Goal: Task Accomplishment & Management: Complete application form

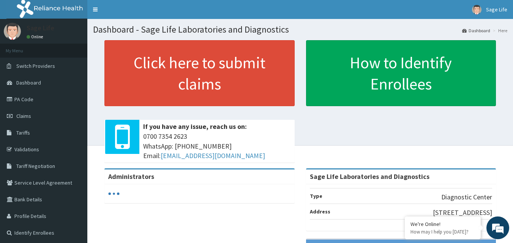
click at [39, 102] on link "PA Code" at bounding box center [43, 99] width 87 height 17
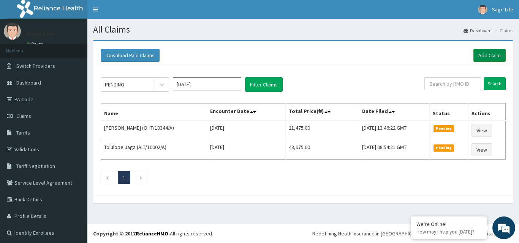
click at [482, 55] on link "Add Claim" at bounding box center [489, 55] width 32 height 13
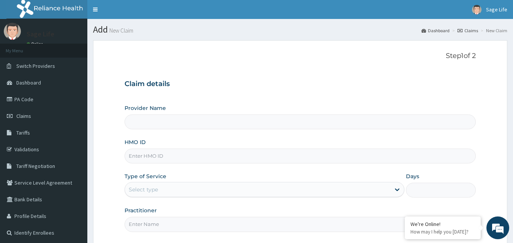
type input "Sage Life Laboratories and Diagnostics"
click at [166, 157] on input "HMO ID" at bounding box center [301, 156] width 352 height 15
type input "RNI/10003/A"
drag, startPoint x: 222, startPoint y: 190, endPoint x: 212, endPoint y: 200, distance: 14.5
click at [221, 190] on div "Select type" at bounding box center [257, 190] width 265 height 12
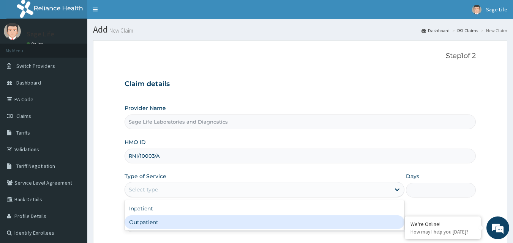
click at [177, 229] on div "Outpatient" at bounding box center [265, 223] width 280 height 14
type input "1"
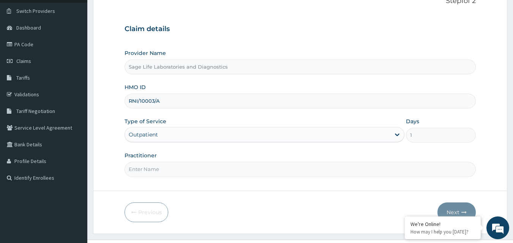
scroll to position [71, 0]
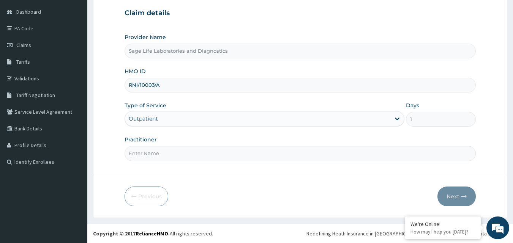
click at [192, 156] on input "Practitioner" at bounding box center [301, 153] width 352 height 15
type input "NIL"
click at [453, 199] on button "Next" at bounding box center [457, 197] width 38 height 20
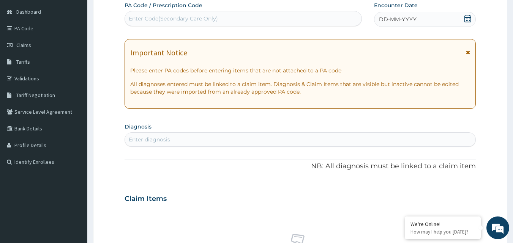
click at [161, 23] on div "Enter Code(Secondary Care Only)" at bounding box center [243, 19] width 237 height 12
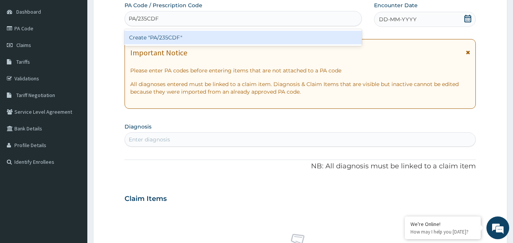
type input "PA/235CDF"
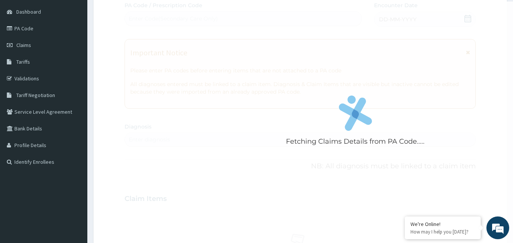
click at [428, 19] on div "Fetching Claims Details from PA Code..... PA Code / Prescription Code Enter Cod…" at bounding box center [301, 198] width 352 height 393
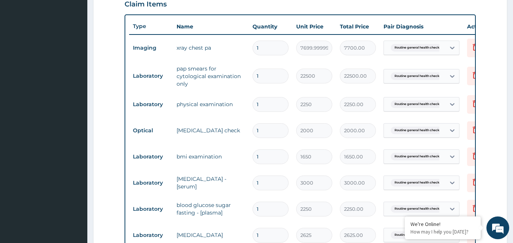
scroll to position [461, 0]
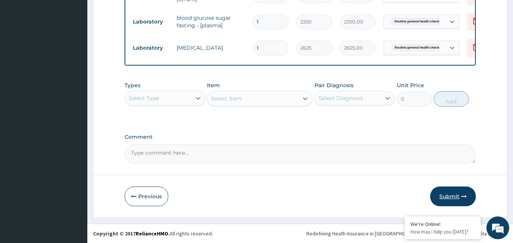
click at [439, 196] on button "Submit" at bounding box center [453, 197] width 46 height 20
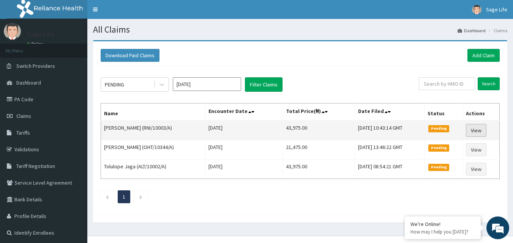
click at [484, 131] on link "View" at bounding box center [476, 130] width 21 height 13
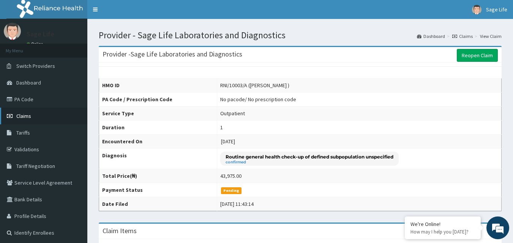
click at [32, 120] on link "Claims" at bounding box center [43, 116] width 87 height 17
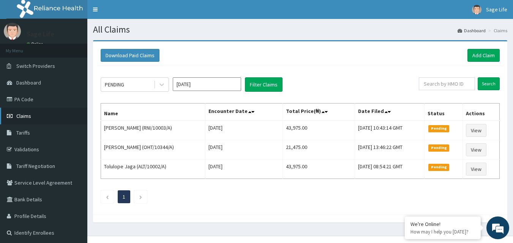
click at [29, 114] on span "Claims" at bounding box center [23, 116] width 15 height 7
